Goal: Information Seeking & Learning: Learn about a topic

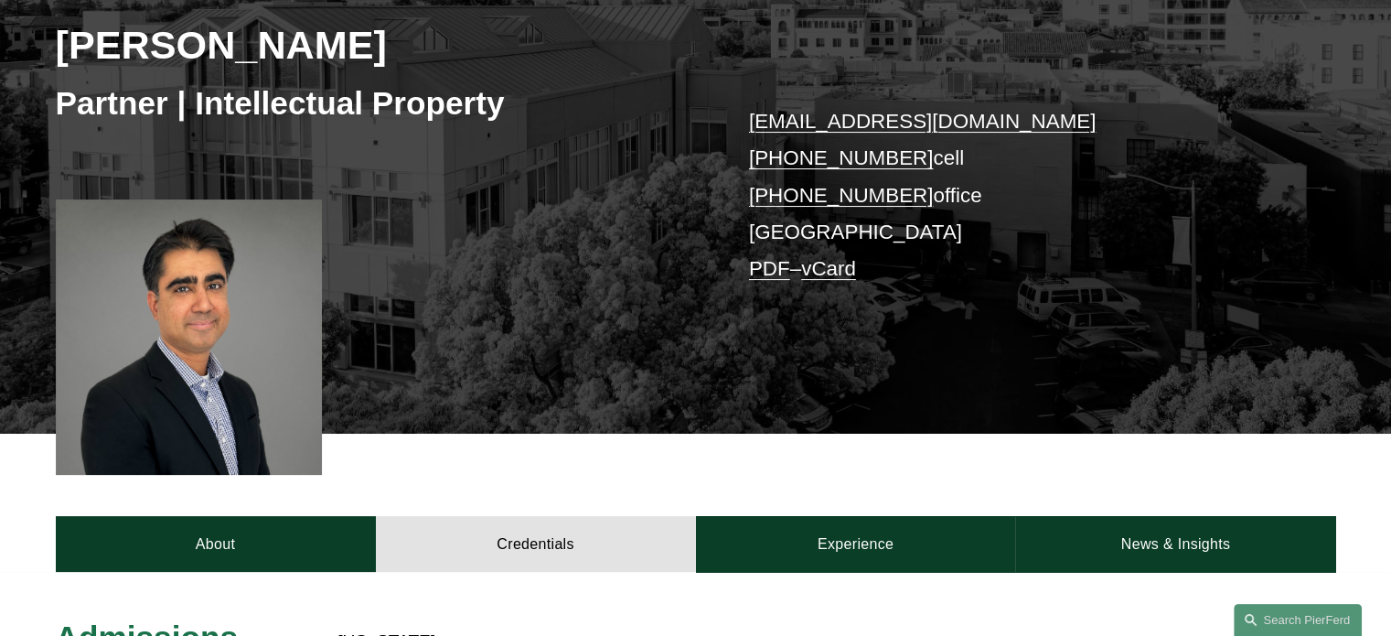
scroll to position [197, 0]
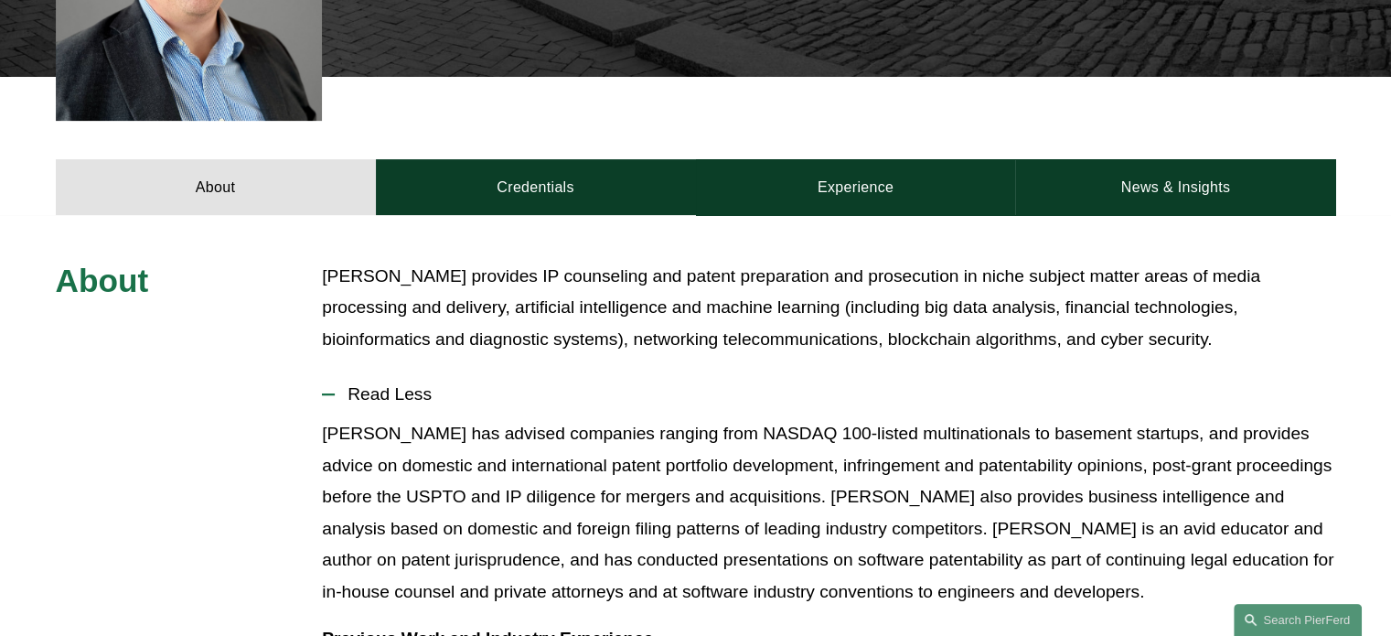
scroll to position [666, 0]
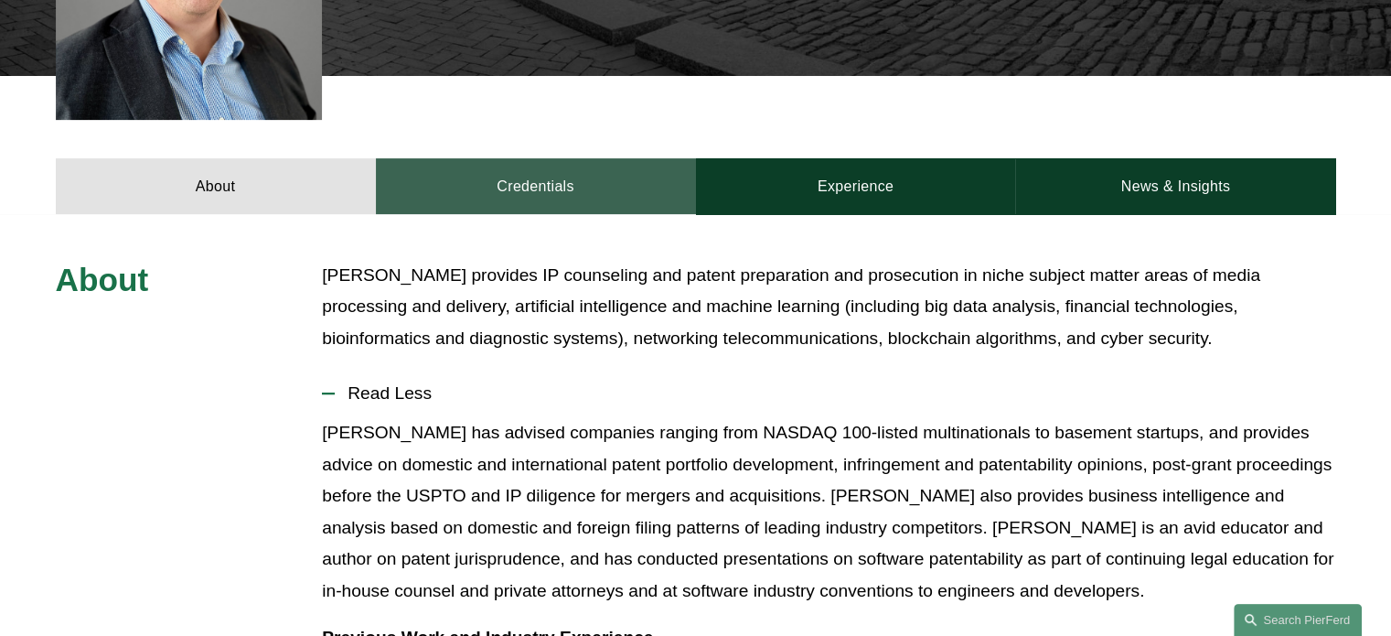
click at [498, 188] on link "Credentials" at bounding box center [536, 185] width 320 height 55
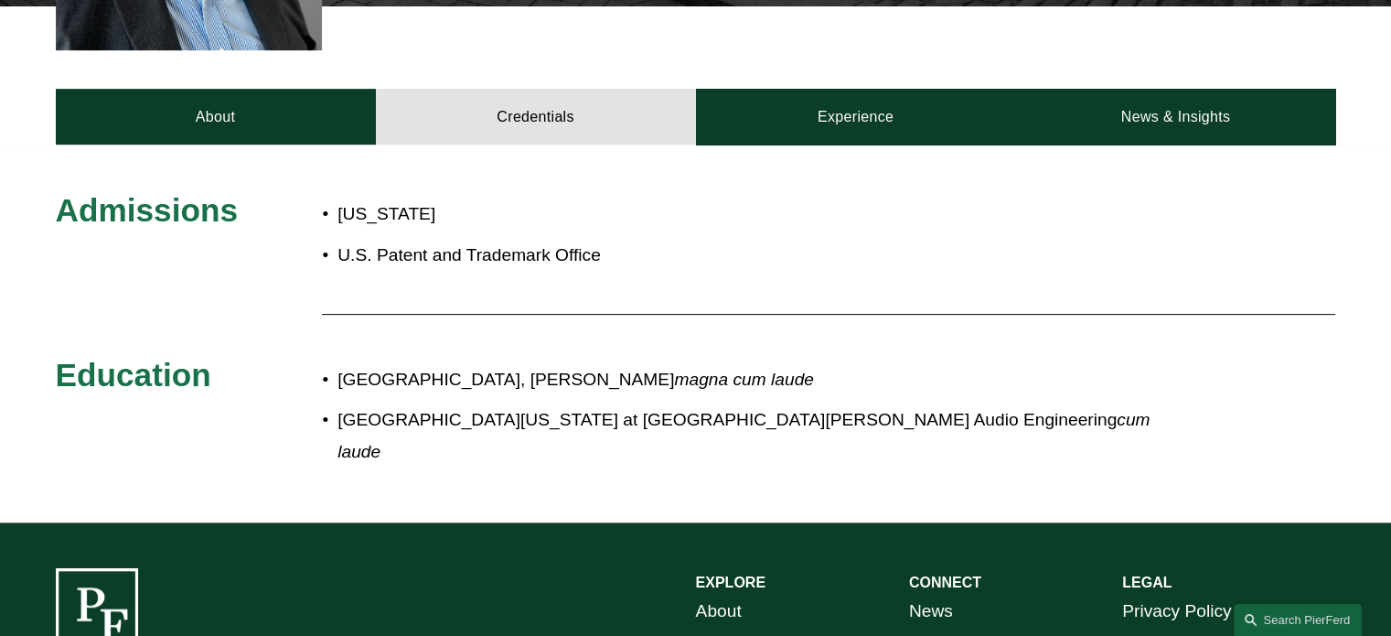
scroll to position [737, 0]
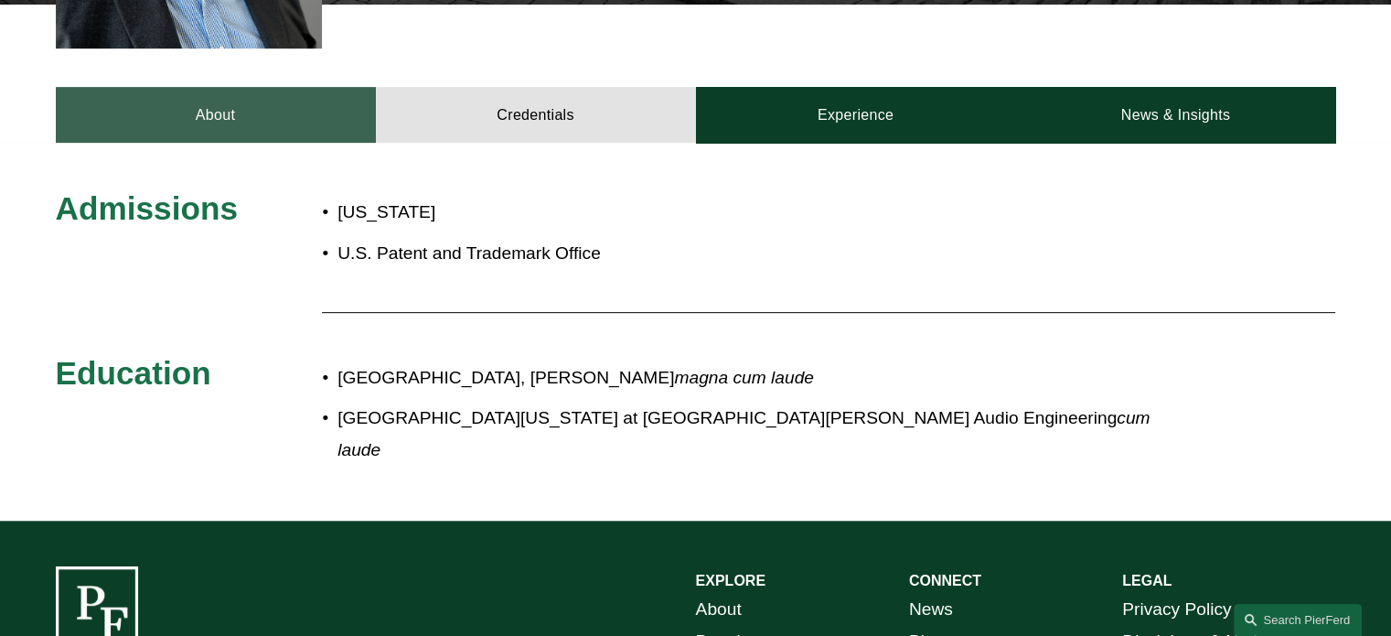
click at [227, 102] on link "About" at bounding box center [216, 114] width 320 height 55
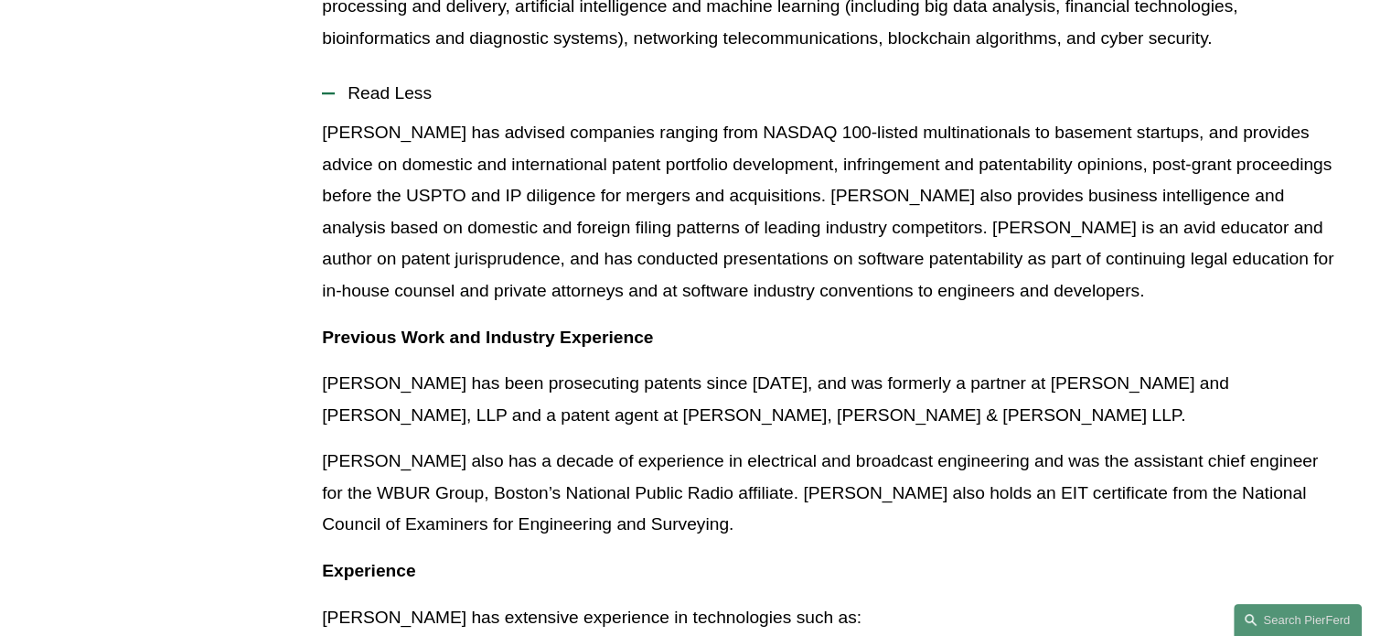
scroll to position [1024, 0]
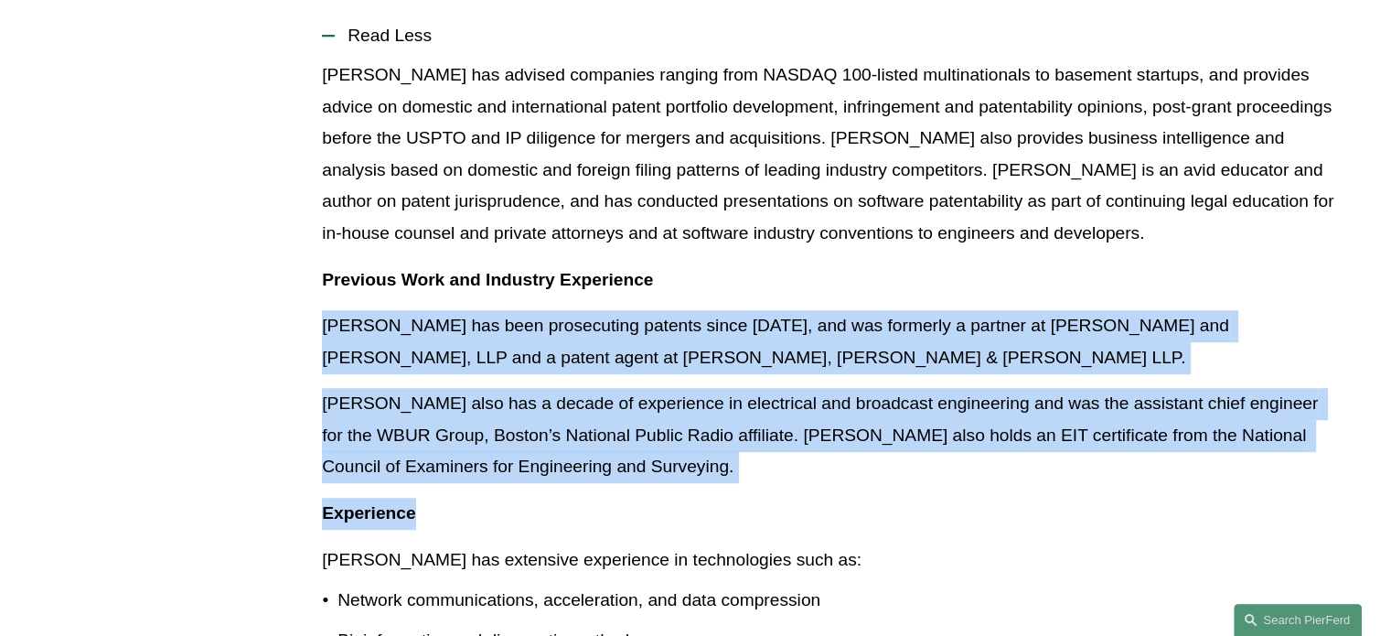
drag, startPoint x: 1065, startPoint y: 489, endPoint x: 980, endPoint y: 238, distance: 265.6
drag, startPoint x: 980, startPoint y: 238, endPoint x: 1053, endPoint y: 464, distance: 237.5
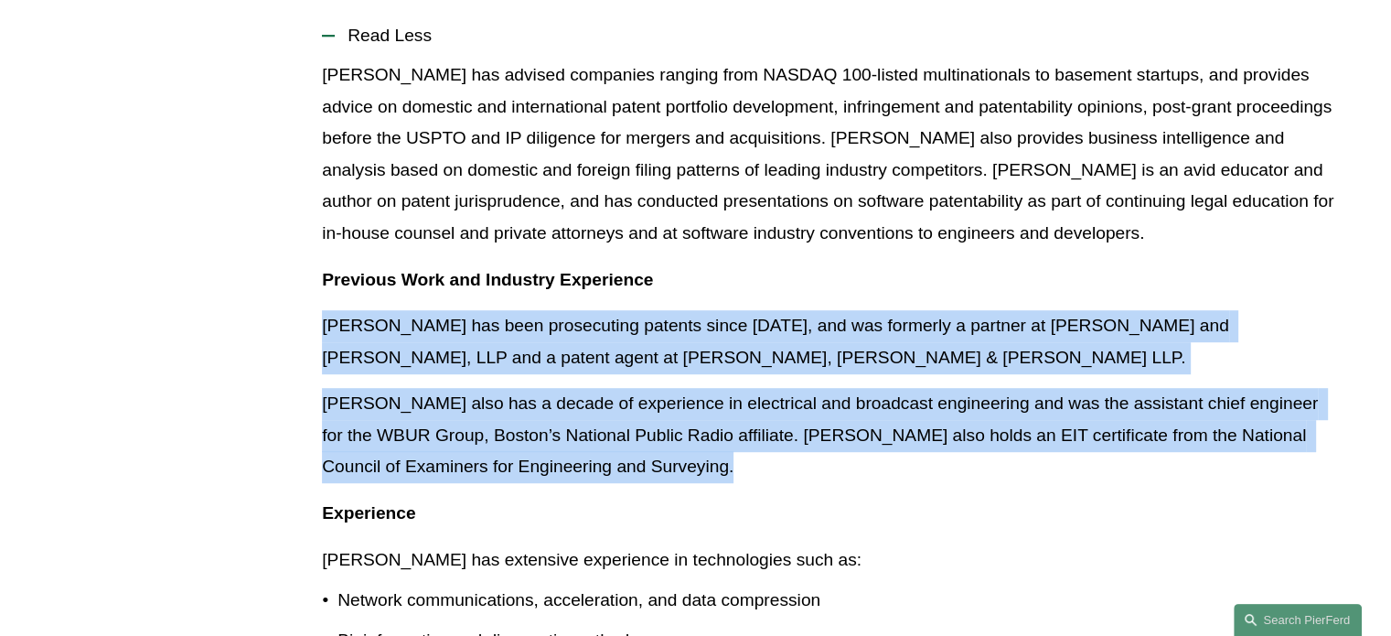
click at [1053, 464] on p "[PERSON_NAME] also has a decade of experience in electrical and broadcast engin…" at bounding box center [829, 435] width 1014 height 95
drag, startPoint x: 1053, startPoint y: 464, endPoint x: 951, endPoint y: 255, distance: 232.0
click at [951, 264] on p "Previous Work and Industry Experience" at bounding box center [829, 280] width 1014 height 32
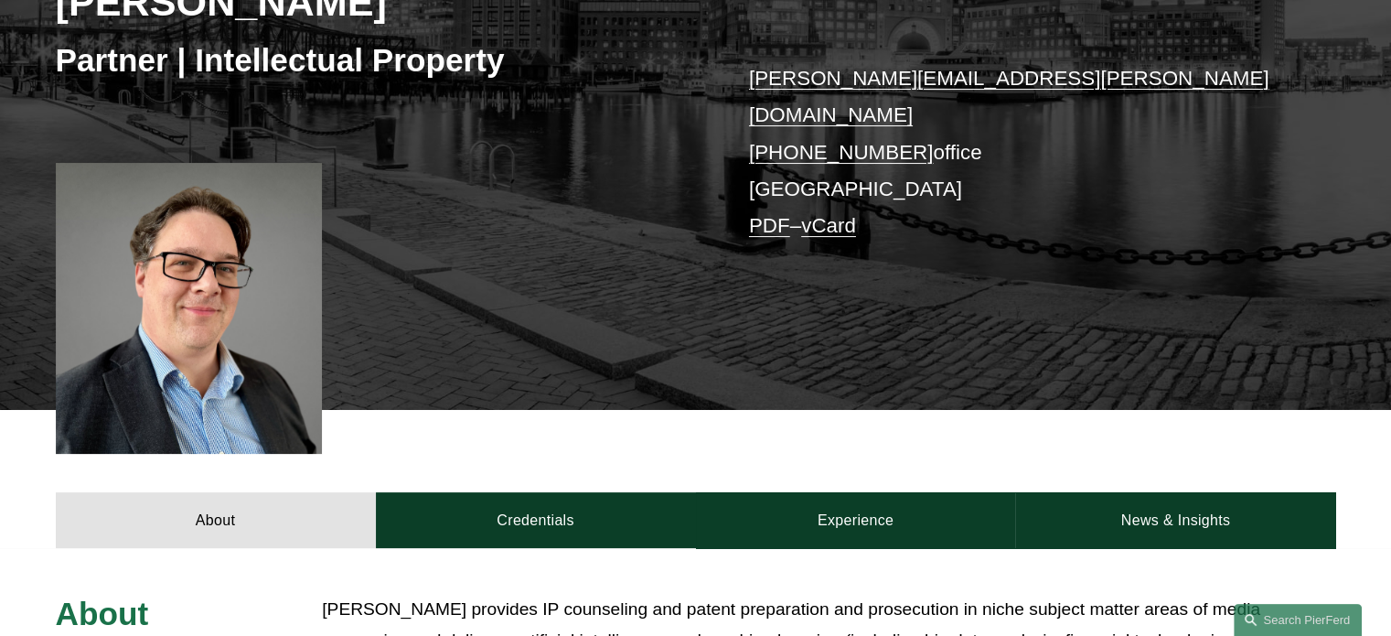
scroll to position [421, 0]
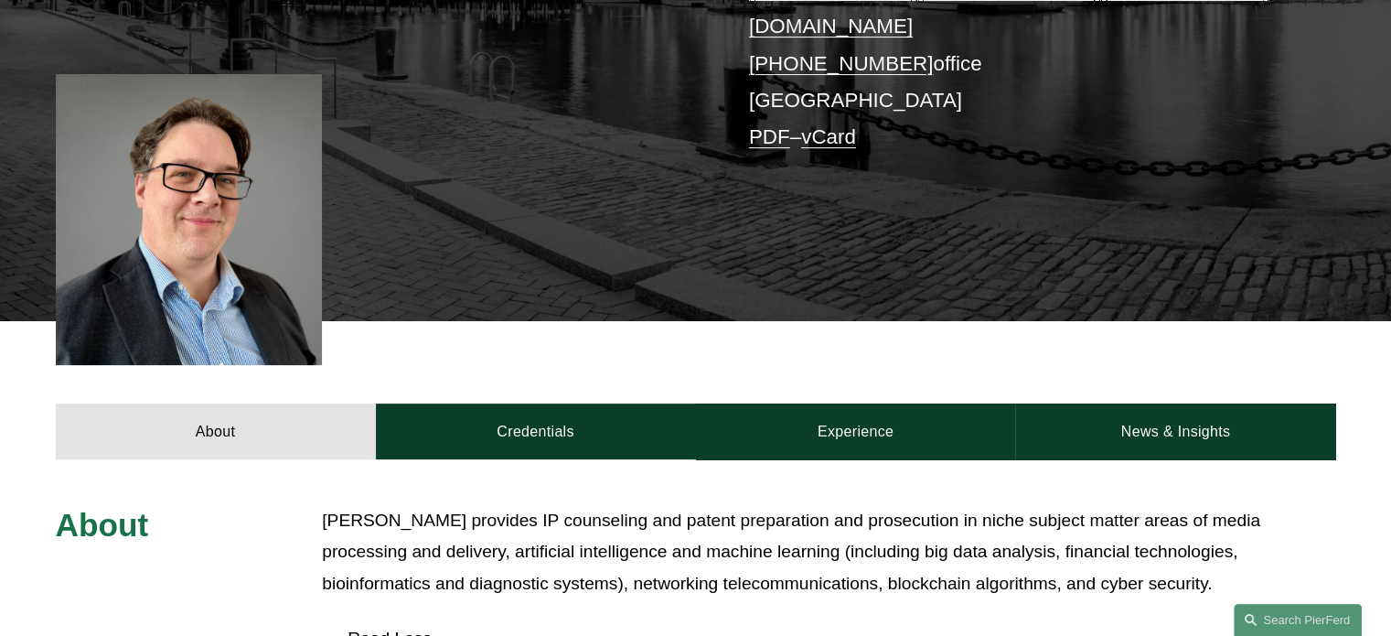
click at [857, 515] on p "[PERSON_NAME] provides IP counseling and patent preparation and prosecution in …" at bounding box center [829, 552] width 1014 height 95
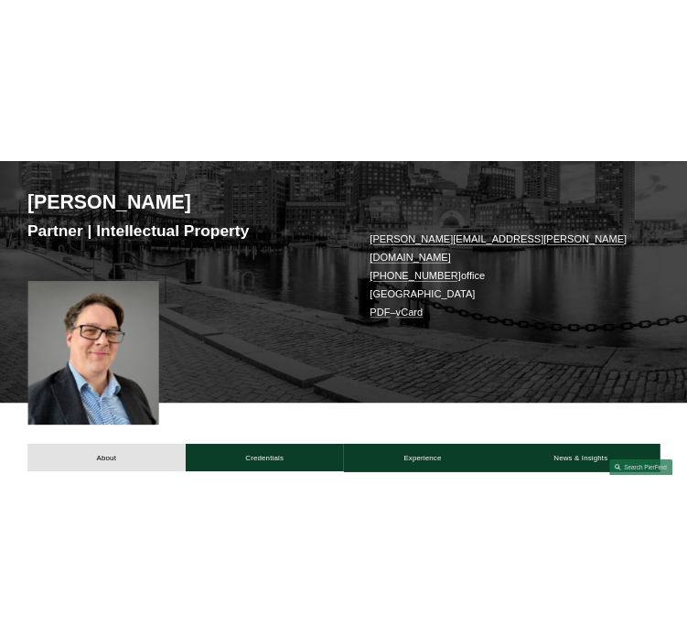
scroll to position [287, 0]
